Goal: Task Accomplishment & Management: Use online tool/utility

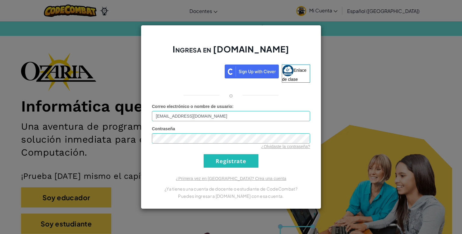
click at [212, 159] on input "Regístrate" at bounding box center [231, 161] width 55 height 14
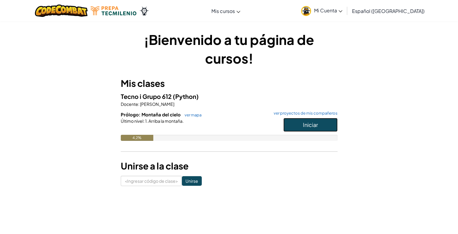
click at [308, 126] on font "Iniciar" at bounding box center [310, 124] width 15 height 7
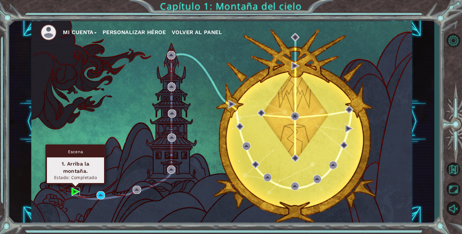
click at [78, 190] on img at bounding box center [76, 191] width 8 height 8
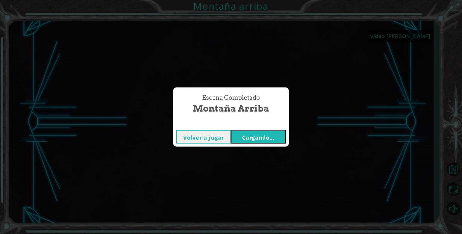
click at [252, 135] on font "Cargando..." at bounding box center [258, 137] width 33 height 7
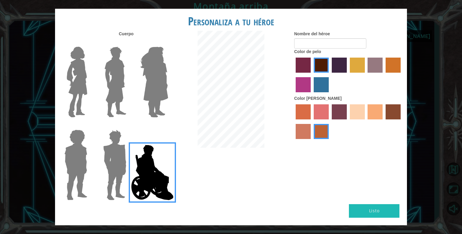
click at [160, 81] on img at bounding box center [154, 81] width 33 height 75
click at [168, 43] on input "Amatista heroica" at bounding box center [168, 43] width 0 height 0
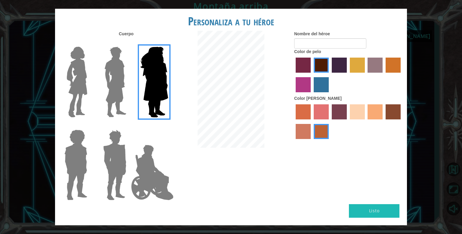
click at [113, 89] on img at bounding box center [115, 81] width 27 height 75
click at [129, 43] on input "El héroe Lars" at bounding box center [129, 43] width 0 height 0
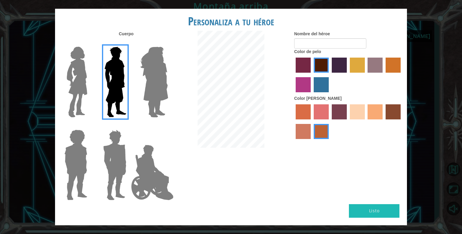
click at [80, 88] on img at bounding box center [76, 81] width 25 height 75
click at [90, 43] on input "Héroe Connie" at bounding box center [90, 43] width 0 height 0
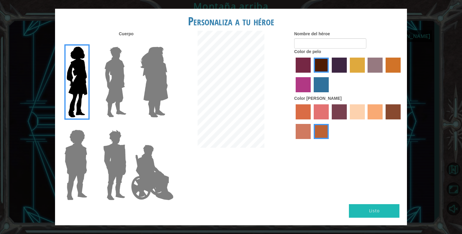
click at [306, 110] on label "color de piel de sorbus" at bounding box center [303, 111] width 15 height 15
click at [294, 121] on input "color de piel de sorbus" at bounding box center [294, 121] width 0 height 0
click at [317, 112] on label "color de piel frily" at bounding box center [321, 111] width 15 height 15
click at [312, 121] on input "color de piel frily" at bounding box center [312, 121] width 0 height 0
click at [304, 130] on label "color de piel arena ardiente" at bounding box center [303, 131] width 15 height 15
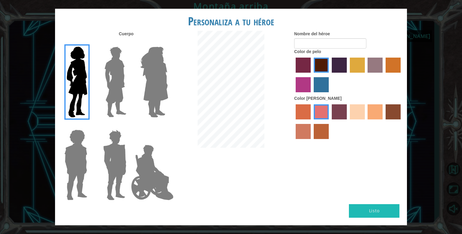
click at [402, 121] on input "color de piel arena ardiente" at bounding box center [402, 121] width 0 height 0
click at [362, 112] on label "color de piel de playa de arena" at bounding box center [357, 111] width 15 height 15
click at [348, 121] on input "color de piel de playa de arena" at bounding box center [348, 121] width 0 height 0
click at [377, 109] on label "color de piel de tacao" at bounding box center [375, 111] width 15 height 15
click at [366, 121] on input "color de piel de tacao" at bounding box center [366, 121] width 0 height 0
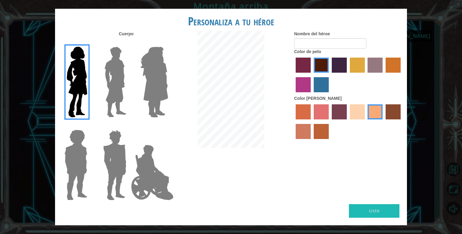
click at [344, 65] on label "color de pelo morado intenso" at bounding box center [339, 64] width 15 height 15
click at [330, 75] on input "color de pelo morado intenso" at bounding box center [330, 75] width 0 height 0
click at [318, 86] on label "color de cabello lachmara" at bounding box center [321, 84] width 15 height 15
click at [312, 94] on input "color de cabello lachmara" at bounding box center [312, 94] width 0 height 0
click at [317, 63] on label "color de pelo granate" at bounding box center [321, 64] width 15 height 15
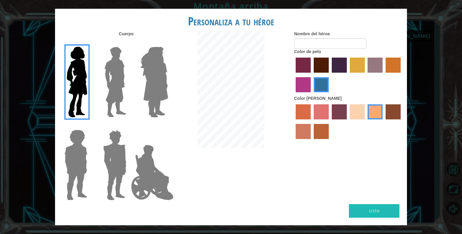
click at [312, 75] on input "color de pelo granate" at bounding box center [312, 75] width 0 height 0
click at [78, 159] on img at bounding box center [76, 164] width 28 height 75
click at [90, 126] on input "Héroe Steven" at bounding box center [90, 126] width 0 height 0
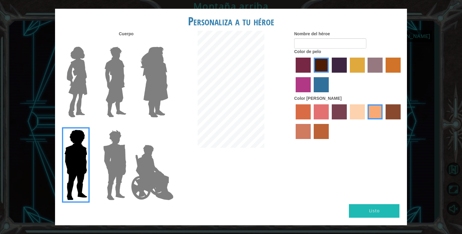
click at [110, 144] on img at bounding box center [115, 164] width 28 height 75
click at [129, 126] on input "Granate héroe" at bounding box center [129, 126] width 0 height 0
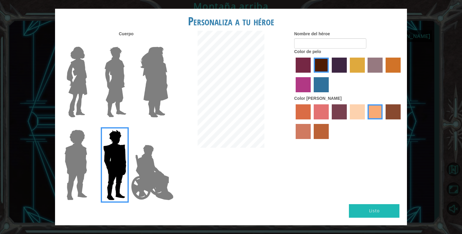
click at [109, 82] on img at bounding box center [115, 81] width 27 height 75
click at [129, 43] on input "El héroe Lars" at bounding box center [129, 43] width 0 height 0
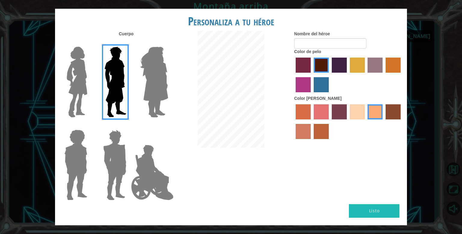
click at [104, 149] on img at bounding box center [115, 164] width 28 height 75
click at [129, 126] on input "Granate héroe" at bounding box center [129, 126] width 0 height 0
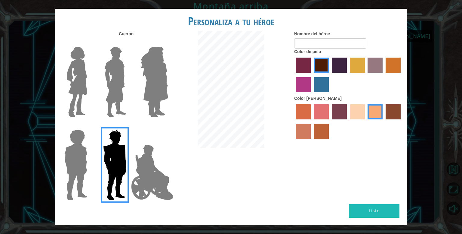
click at [138, 93] on img at bounding box center [154, 81] width 33 height 75
click at [168, 43] on input "Amatista heroica" at bounding box center [168, 43] width 0 height 0
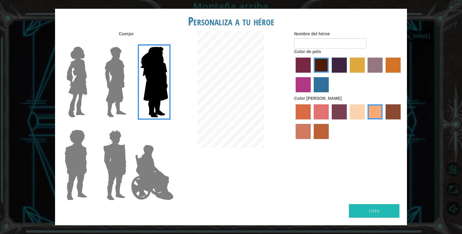
click at [110, 146] on img at bounding box center [115, 164] width 28 height 75
click at [129, 126] on input "Granate héroe" at bounding box center [129, 126] width 0 height 0
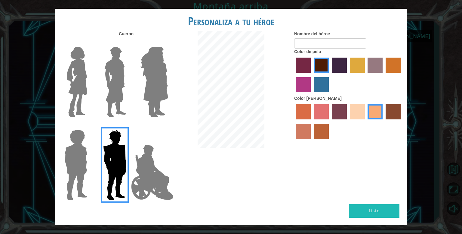
click at [78, 154] on img at bounding box center [76, 164] width 28 height 75
click at [90, 126] on input "Héroe Steven" at bounding box center [90, 126] width 0 height 0
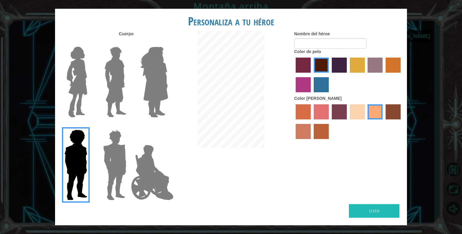
click at [148, 175] on img at bounding box center [152, 172] width 47 height 60
click at [168, 126] on input "Héroe Jamie" at bounding box center [168, 126] width 0 height 0
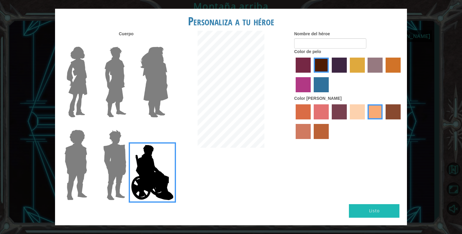
click at [388, 107] on label "color de piel karma" at bounding box center [393, 111] width 15 height 15
click at [384, 121] on input "color de piel karma" at bounding box center [384, 121] width 0 height 0
click at [354, 113] on label "color de piel de playa de arena" at bounding box center [357, 111] width 15 height 15
click at [348, 121] on input "color de piel de playa de arena" at bounding box center [348, 121] width 0 height 0
click at [373, 113] on label "color de piel de tacao" at bounding box center [375, 111] width 15 height 15
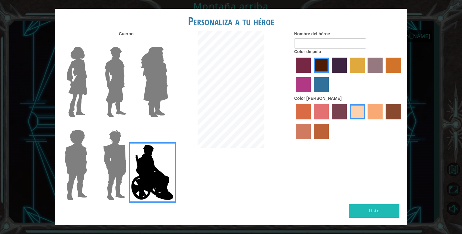
click at [366, 121] on input "color de piel de tacao" at bounding box center [366, 121] width 0 height 0
click at [63, 70] on label at bounding box center [75, 81] width 30 height 75
click at [90, 43] on input "Héroe Connie" at bounding box center [90, 43] width 0 height 0
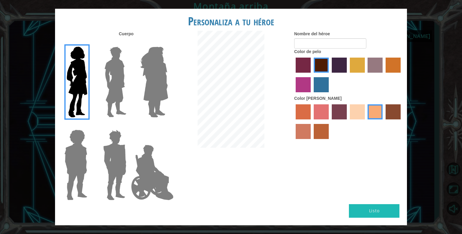
click at [157, 172] on img at bounding box center [152, 172] width 47 height 60
click at [168, 126] on input "Héroe Jamie" at bounding box center [168, 126] width 0 height 0
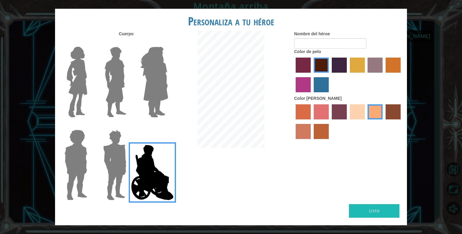
click at [159, 64] on img at bounding box center [154, 81] width 33 height 75
click at [168, 43] on input "Amatista heroica" at bounding box center [168, 43] width 0 height 0
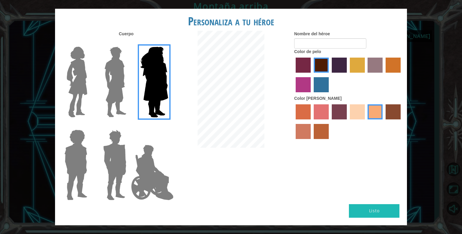
click at [91, 81] on div at bounding box center [74, 79] width 39 height 83
click at [85, 81] on img at bounding box center [76, 81] width 25 height 75
click at [90, 43] on input "Héroe Connie" at bounding box center [90, 43] width 0 height 0
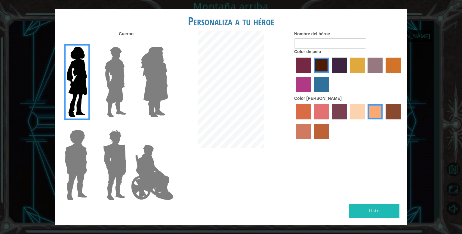
click at [123, 77] on img at bounding box center [115, 81] width 27 height 75
click at [129, 43] on input "El héroe Lars" at bounding box center [129, 43] width 0 height 0
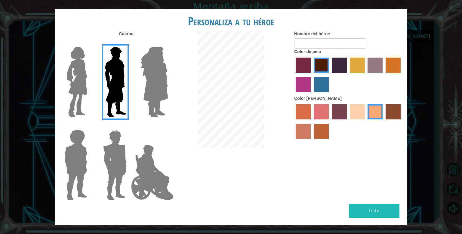
click at [119, 148] on img at bounding box center [115, 164] width 28 height 75
click at [129, 126] on input "Granate héroe" at bounding box center [129, 126] width 0 height 0
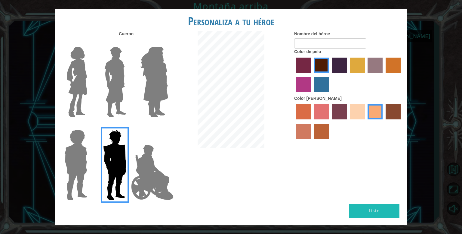
click at [69, 157] on img at bounding box center [76, 164] width 28 height 75
click at [90, 126] on input "Héroe Steven" at bounding box center [90, 126] width 0 height 0
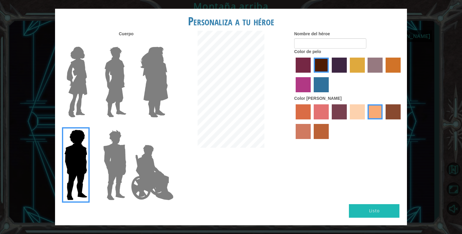
click at [156, 164] on img at bounding box center [152, 172] width 47 height 60
click at [168, 126] on input "Héroe Jamie" at bounding box center [168, 126] width 0 height 0
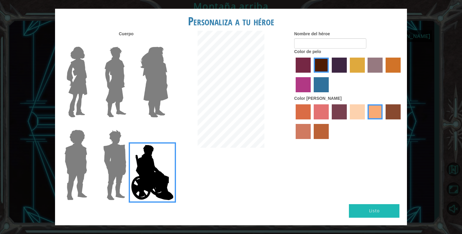
click at [89, 80] on img at bounding box center [76, 81] width 25 height 75
click at [90, 43] on input "Héroe Connie" at bounding box center [90, 43] width 0 height 0
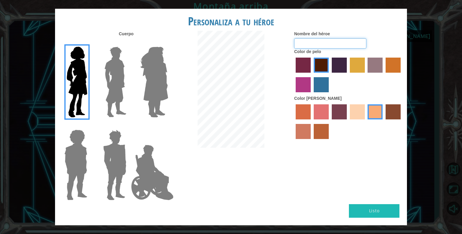
click at [314, 38] on input "Nombre del héroe" at bounding box center [330, 43] width 72 height 10
click at [106, 160] on img at bounding box center [115, 164] width 28 height 75
click at [129, 126] on input "Granate héroe" at bounding box center [129, 126] width 0 height 0
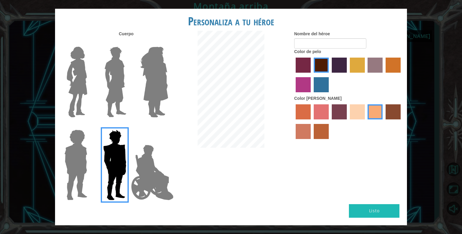
click at [74, 158] on img at bounding box center [76, 164] width 28 height 75
click at [90, 126] on input "Héroe Steven" at bounding box center [90, 126] width 0 height 0
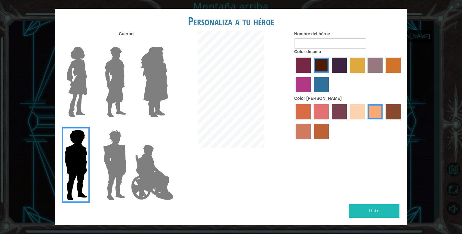
click at [113, 95] on img at bounding box center [115, 81] width 27 height 75
click at [129, 43] on input "El héroe Lars" at bounding box center [129, 43] width 0 height 0
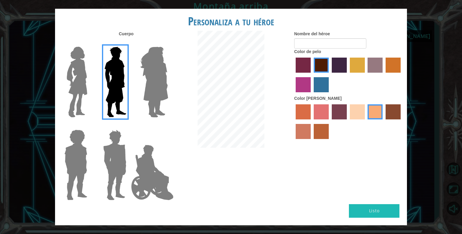
click at [152, 169] on img at bounding box center [152, 172] width 47 height 60
click at [168, 126] on input "Héroe Jamie" at bounding box center [168, 126] width 0 height 0
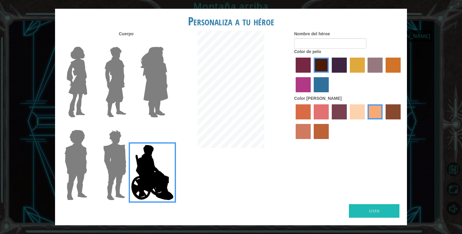
click at [71, 62] on img at bounding box center [76, 81] width 25 height 75
click at [90, 43] on input "Héroe Connie" at bounding box center [90, 43] width 0 height 0
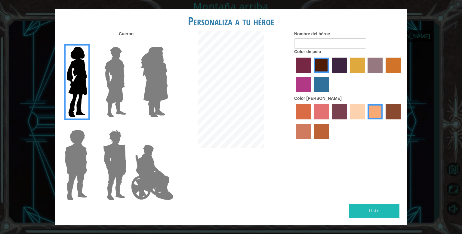
click at [115, 64] on img at bounding box center [115, 81] width 27 height 75
click at [129, 43] on input "El héroe Lars" at bounding box center [129, 43] width 0 height 0
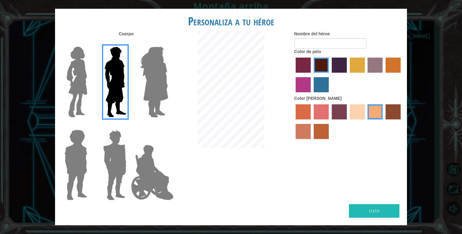
click at [168, 56] on img at bounding box center [154, 81] width 33 height 75
click at [168, 43] on input "Amatista heroica" at bounding box center [168, 43] width 0 height 0
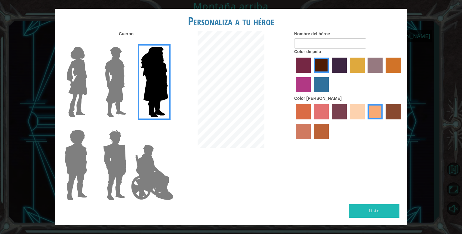
click at [149, 169] on img at bounding box center [152, 172] width 47 height 60
click at [168, 126] on input "Héroe Jamie" at bounding box center [168, 126] width 0 height 0
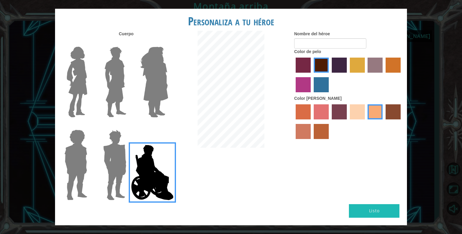
click at [307, 62] on label "color de pelo pimentón" at bounding box center [303, 64] width 15 height 15
click at [294, 75] on input "color de pelo pimentón" at bounding box center [294, 75] width 0 height 0
click at [307, 83] on label "color de cabello violeta rojo medio" at bounding box center [303, 84] width 15 height 15
click at [402, 75] on input "color de cabello violeta rojo medio" at bounding box center [402, 75] width 0 height 0
click at [313, 84] on div at bounding box center [348, 75] width 108 height 39
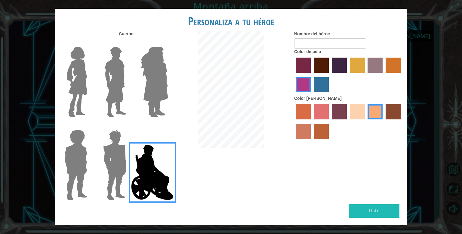
click at [317, 85] on label "color de cabello lachmara" at bounding box center [321, 84] width 15 height 15
click at [312, 94] on input "color de cabello lachmara" at bounding box center [312, 94] width 0 height 0
click at [352, 67] on label "color de pelo del tulipán" at bounding box center [357, 64] width 15 height 15
click at [348, 75] on input "color de pelo del tulipán" at bounding box center [348, 75] width 0 height 0
click at [375, 64] on label "color de pelo de bazar" at bounding box center [375, 64] width 15 height 15
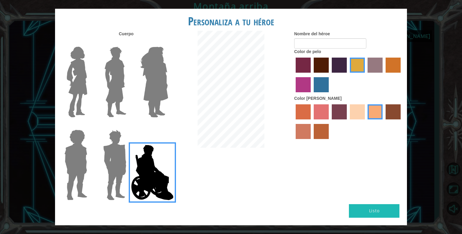
click at [366, 75] on input "color de pelo de bazar" at bounding box center [366, 75] width 0 height 0
click at [383, 66] on label "color de pelo de bazar" at bounding box center [375, 64] width 15 height 15
click at [366, 75] on input "color de pelo de bazar" at bounding box center [366, 75] width 0 height 0
click at [385, 65] on div at bounding box center [348, 75] width 108 height 39
drag, startPoint x: 389, startPoint y: 52, endPoint x: 391, endPoint y: 39, distance: 13.2
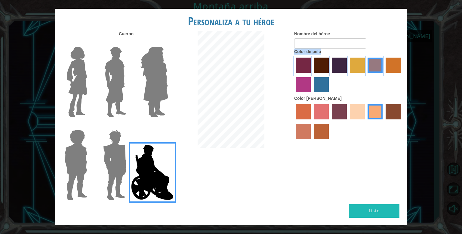
click at [391, 39] on div "Nombre del héroe Color de pelo Color de piel" at bounding box center [348, 86] width 117 height 111
click at [394, 62] on label "color de cabello gota dorada" at bounding box center [393, 64] width 15 height 15
click at [384, 75] on input "color de cabello gota dorada" at bounding box center [384, 75] width 0 height 0
click at [71, 89] on img at bounding box center [76, 81] width 25 height 75
click at [90, 43] on input "Héroe Connie" at bounding box center [90, 43] width 0 height 0
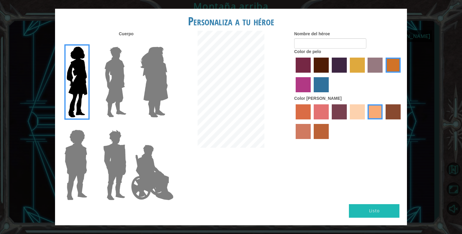
click at [350, 61] on div at bounding box center [348, 75] width 108 height 39
click at [351, 61] on label "color de pelo del tulipán" at bounding box center [357, 64] width 15 height 15
click at [348, 75] on input "color de pelo del tulipán" at bounding box center [348, 75] width 0 height 0
click at [322, 79] on label "color de cabello lachmara" at bounding box center [321, 84] width 15 height 15
click at [312, 94] on input "color de cabello lachmara" at bounding box center [312, 94] width 0 height 0
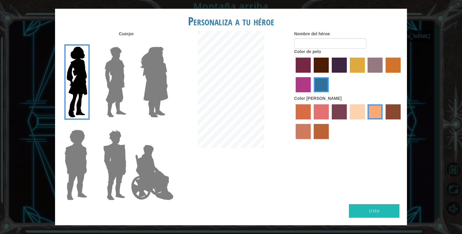
click at [322, 62] on label "color de pelo granate" at bounding box center [321, 64] width 15 height 15
click at [312, 75] on input "color de pelo granate" at bounding box center [312, 75] width 0 height 0
click at [335, 61] on label "color de pelo morado intenso" at bounding box center [339, 64] width 15 height 15
click at [330, 75] on input "color de pelo morado intenso" at bounding box center [330, 75] width 0 height 0
click at [319, 63] on label "color de pelo granate" at bounding box center [321, 64] width 15 height 15
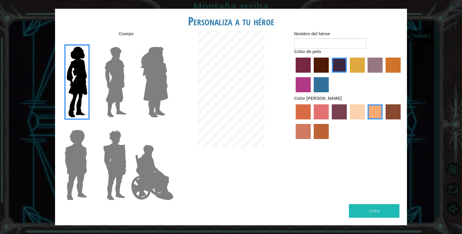
click at [312, 75] on input "color de pelo granate" at bounding box center [312, 75] width 0 height 0
click at [340, 104] on label "color de piel tosca" at bounding box center [339, 111] width 15 height 15
click at [330, 121] on input "color de piel tosca" at bounding box center [330, 121] width 0 height 0
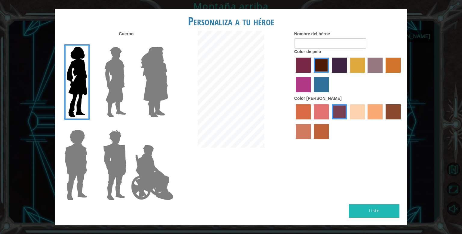
click at [315, 113] on label "color de piel frily" at bounding box center [321, 111] width 15 height 15
click at [312, 121] on input "color de piel frily" at bounding box center [312, 121] width 0 height 0
click at [298, 116] on label "color de piel de sorbus" at bounding box center [303, 111] width 15 height 15
click at [294, 121] on input "color de piel de sorbus" at bounding box center [294, 121] width 0 height 0
click at [298, 131] on label "color de piel arena ardiente" at bounding box center [303, 131] width 15 height 15
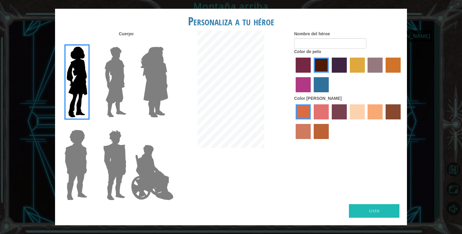
click at [402, 121] on input "color de piel arena ardiente" at bounding box center [402, 121] width 0 height 0
click at [323, 131] on label "color de piel de árbol de humo" at bounding box center [321, 131] width 15 height 15
click at [312, 141] on input "color de piel de árbol de humo" at bounding box center [312, 141] width 0 height 0
click at [350, 114] on div at bounding box center [348, 122] width 108 height 39
click at [341, 113] on label "color de piel tosca" at bounding box center [339, 111] width 15 height 15
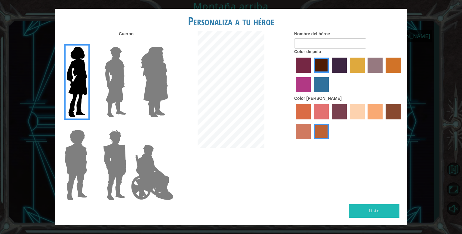
click at [330, 121] on input "color de piel tosca" at bounding box center [330, 121] width 0 height 0
click at [357, 110] on label "color de piel de playa de arena" at bounding box center [357, 111] width 15 height 15
click at [348, 121] on input "color de piel de playa de arena" at bounding box center [348, 121] width 0 height 0
click at [375, 110] on label "color de piel de tacao" at bounding box center [375, 111] width 15 height 15
click at [366, 121] on input "color de piel de tacao" at bounding box center [366, 121] width 0 height 0
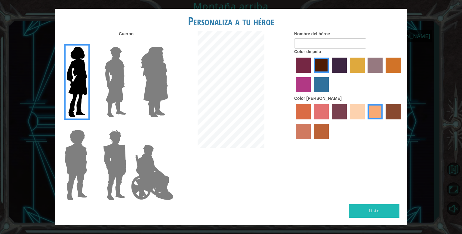
click at [393, 109] on label "color de piel karma" at bounding box center [393, 111] width 15 height 15
click at [384, 121] on input "color de piel karma" at bounding box center [384, 121] width 0 height 0
click at [377, 107] on label "color de piel de tacao" at bounding box center [375, 111] width 15 height 15
click at [366, 121] on input "color de piel de tacao" at bounding box center [366, 121] width 0 height 0
click at [166, 74] on img at bounding box center [154, 81] width 33 height 75
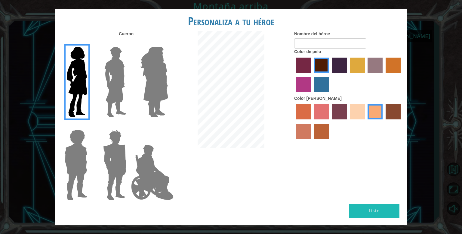
click at [168, 43] on input "Amatista heroica" at bounding box center [168, 43] width 0 height 0
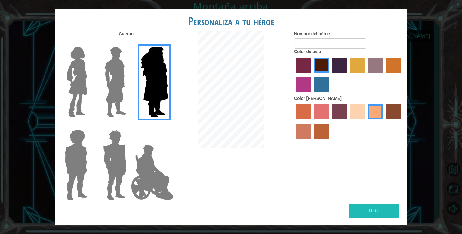
click at [118, 76] on img at bounding box center [115, 81] width 27 height 75
click at [129, 43] on input "El héroe Lars" at bounding box center [129, 43] width 0 height 0
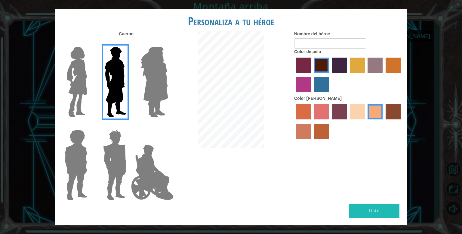
click at [111, 142] on img at bounding box center [115, 164] width 28 height 75
click at [129, 126] on input "Granate héroe" at bounding box center [129, 126] width 0 height 0
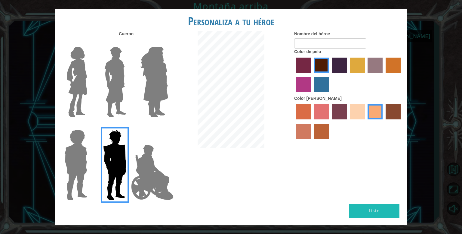
click at [153, 164] on img at bounding box center [152, 172] width 47 height 60
click at [168, 126] on input "Héroe Jamie" at bounding box center [168, 126] width 0 height 0
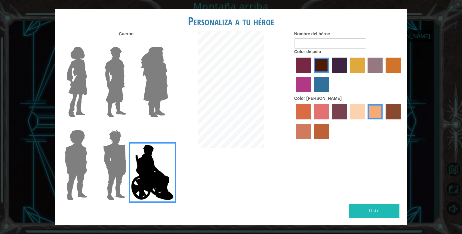
click at [105, 98] on img at bounding box center [115, 81] width 27 height 75
click at [129, 43] on input "El héroe Lars" at bounding box center [129, 43] width 0 height 0
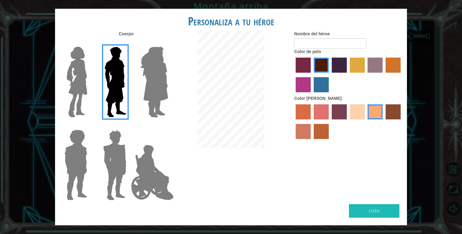
drag, startPoint x: 95, startPoint y: 83, endPoint x: 45, endPoint y: 66, distance: 53.5
click at [91, 78] on div at bounding box center [113, 121] width 117 height 166
drag, startPoint x: 26, startPoint y: 61, endPoint x: 38, endPoint y: 63, distance: 11.3
click at [25, 62] on div "Personaliza a tu héroe [PERSON_NAME] Nombre del héroe Color de pelo Color [PERS…" at bounding box center [231, 117] width 462 height 234
click at [73, 62] on img at bounding box center [76, 81] width 25 height 75
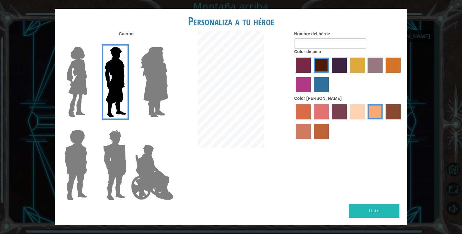
click at [90, 43] on input "Héroe Connie" at bounding box center [90, 43] width 0 height 0
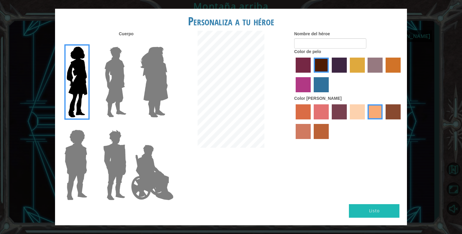
click at [358, 110] on label "color de piel de playa de arena" at bounding box center [357, 111] width 15 height 15
click at [348, 121] on input "color de piel de playa de arena" at bounding box center [348, 121] width 0 height 0
click at [370, 113] on label "color de piel de tacao" at bounding box center [375, 111] width 15 height 15
click at [366, 121] on input "color de piel de tacao" at bounding box center [366, 121] width 0 height 0
drag, startPoint x: 362, startPoint y: 117, endPoint x: 319, endPoint y: 84, distance: 54.9
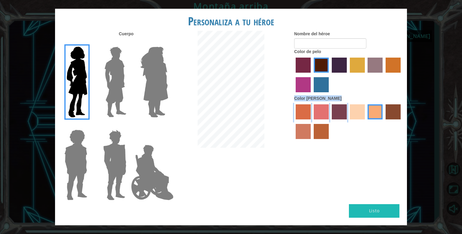
click at [319, 84] on div "Nombre del héroe Color de pelo Color de piel" at bounding box center [348, 86] width 117 height 111
click at [354, 63] on label "color de pelo del tulipán" at bounding box center [357, 64] width 15 height 15
click at [348, 75] on input "color de pelo del tulipán" at bounding box center [348, 75] width 0 height 0
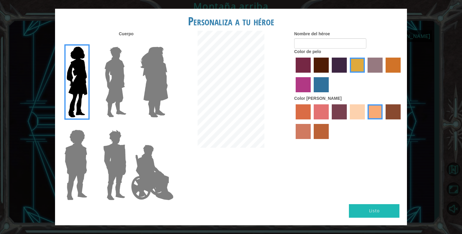
click at [289, 62] on div at bounding box center [230, 90] width 117 height 118
click at [303, 60] on label "color de pelo pimentón" at bounding box center [303, 64] width 15 height 15
click at [294, 75] on input "color de pelo pimentón" at bounding box center [294, 75] width 0 height 0
click at [378, 61] on label "color de pelo de bazar" at bounding box center [375, 64] width 15 height 15
click at [366, 75] on input "color de pelo de bazar" at bounding box center [366, 75] width 0 height 0
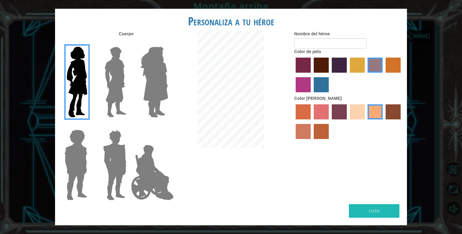
drag, startPoint x: 388, startPoint y: 64, endPoint x: 387, endPoint y: 59, distance: 4.9
click at [388, 64] on label "color de cabello gota dorada" at bounding box center [393, 64] width 15 height 15
click at [384, 75] on input "color de cabello gota dorada" at bounding box center [384, 75] width 0 height 0
click at [318, 63] on label "color de pelo granate" at bounding box center [321, 64] width 15 height 15
click at [312, 75] on input "color de pelo granate" at bounding box center [312, 75] width 0 height 0
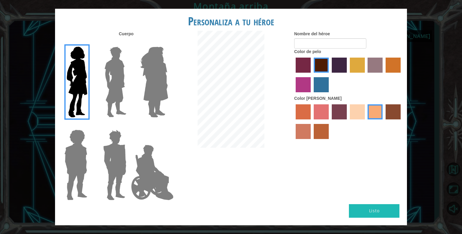
click at [318, 83] on label "color de cabello lachmara" at bounding box center [321, 84] width 15 height 15
click at [312, 94] on input "color de cabello lachmara" at bounding box center [312, 94] width 0 height 0
click at [321, 64] on label "color de pelo granate" at bounding box center [321, 64] width 15 height 15
click at [312, 75] on input "color de pelo granate" at bounding box center [312, 75] width 0 height 0
click at [317, 42] on input "Nombre del héroe" at bounding box center [330, 43] width 72 height 10
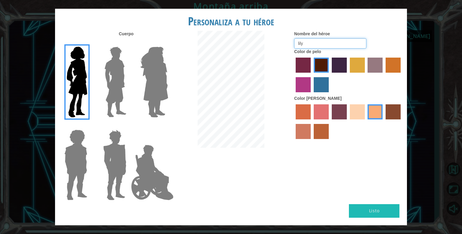
type input "lily"
click at [386, 206] on button "Listo" at bounding box center [374, 211] width 51 height 14
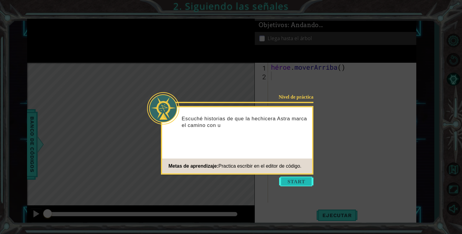
click at [298, 181] on button "Comenzar" at bounding box center [296, 181] width 34 height 10
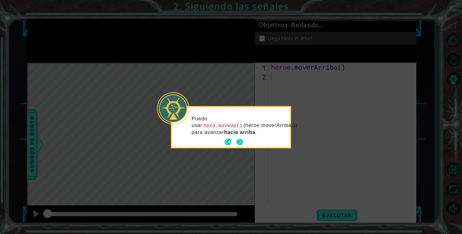
click at [241, 141] on button "Próximo" at bounding box center [239, 141] width 7 height 7
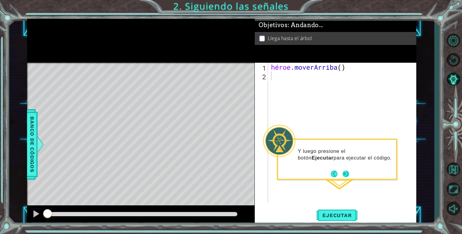
click at [343, 174] on button "Próximo" at bounding box center [346, 173] width 7 height 7
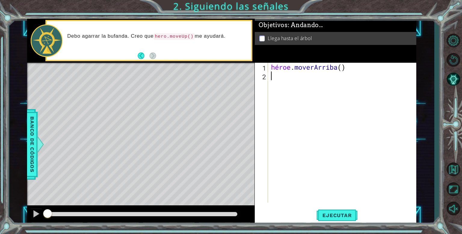
click at [279, 181] on div "héroe . [GEOGRAPHIC_DATA] ( )" at bounding box center [344, 141] width 148 height 157
click at [337, 212] on font "Ejecutar" at bounding box center [337, 215] width 29 height 6
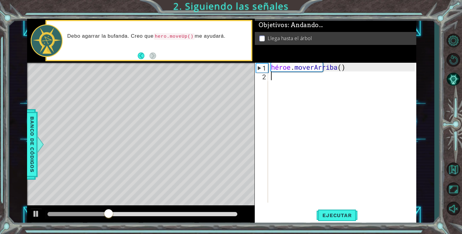
type textarea "h"
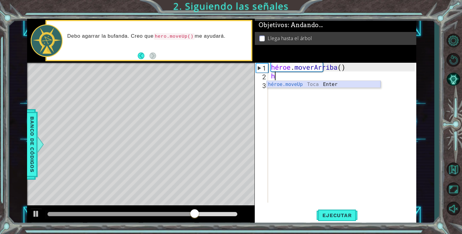
click at [299, 83] on div "héroe.moveUp Toca Enter" at bounding box center [324, 92] width 114 height 22
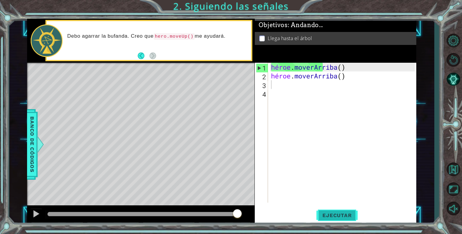
click at [331, 213] on font "Ejecutar" at bounding box center [337, 215] width 29 height 6
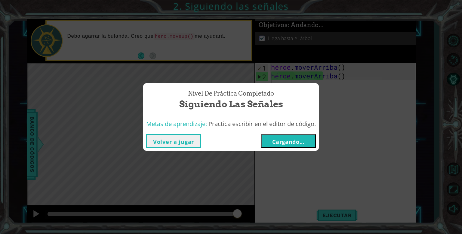
click at [188, 138] on font "Volver a jugar" at bounding box center [173, 141] width 41 height 7
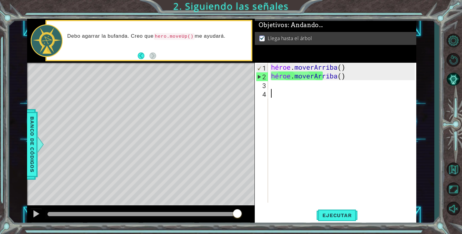
click at [291, 89] on div "héroe . [PERSON_NAME] ( ) héroe . [GEOGRAPHIC_DATA] ( )" at bounding box center [344, 141] width 148 height 157
click at [293, 87] on div "héroe . [PERSON_NAME] ( ) héroe . [GEOGRAPHIC_DATA] ( )" at bounding box center [344, 141] width 148 height 157
type textarea "h"
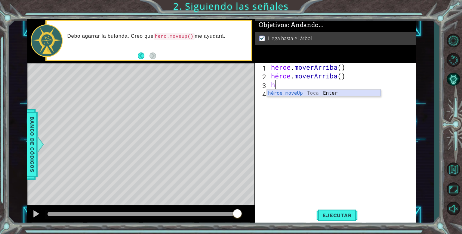
click at [290, 92] on div "héroe.moveUp Toca Enter" at bounding box center [324, 100] width 114 height 22
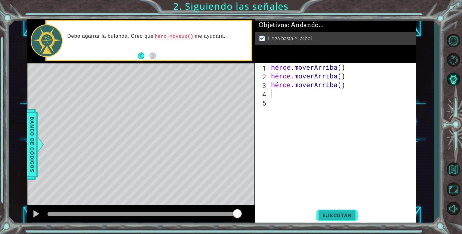
click at [341, 209] on button "Ejecutar" at bounding box center [337, 215] width 41 height 16
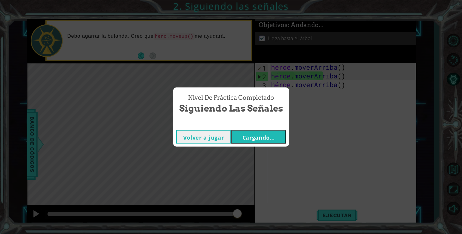
click at [212, 136] on font "Volver a jugar" at bounding box center [203, 137] width 41 height 7
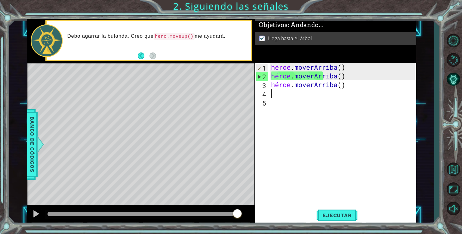
drag, startPoint x: 365, startPoint y: 92, endPoint x: 315, endPoint y: 92, distance: 49.1
click at [315, 92] on div "héroe . [PERSON_NAME] ( ) héroe . [PERSON_NAME] ( ) héroe . [GEOGRAPHIC_DATA] (…" at bounding box center [344, 141] width 148 height 157
click at [313, 90] on div "héroe . [PERSON_NAME] ( ) héroe . [PERSON_NAME] ( ) héroe . [GEOGRAPHIC_DATA] (…" at bounding box center [344, 141] width 148 height 157
click at [317, 85] on div "héroe . [PERSON_NAME] ( ) héroe . [PERSON_NAME] ( ) héroe . [GEOGRAPHIC_DATA] (…" at bounding box center [344, 141] width 148 height 157
click at [325, 83] on div "héroe . [PERSON_NAME] ( ) héroe . [PERSON_NAME] ( ) héroe . [GEOGRAPHIC_DATA] (…" at bounding box center [344, 141] width 148 height 157
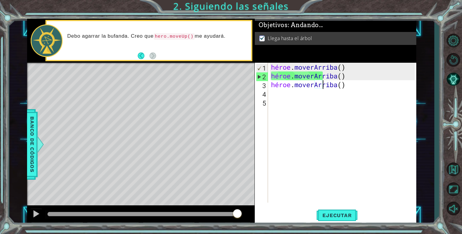
click at [356, 85] on div "héroe . [PERSON_NAME] ( ) héroe . [PERSON_NAME] ( ) héroe . [GEOGRAPHIC_DATA] (…" at bounding box center [344, 141] width 148 height 157
click at [351, 85] on div "héroe . [PERSON_NAME] ( ) héroe . [PERSON_NAME] ( ) héroe . [GEOGRAPHIC_DATA] (…" at bounding box center [344, 141] width 148 height 157
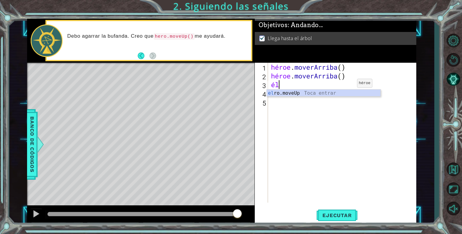
type textarea "h"
